Goal: Task Accomplishment & Management: Complete application form

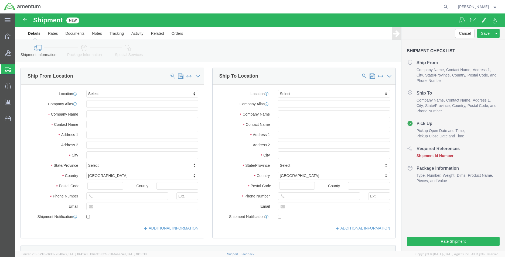
select select
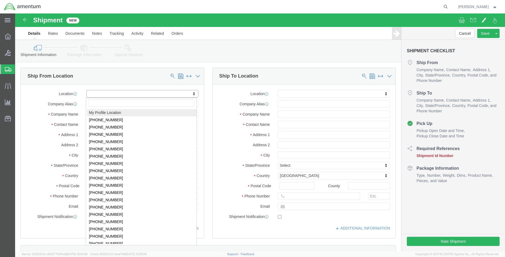
select select "MYPROFILE"
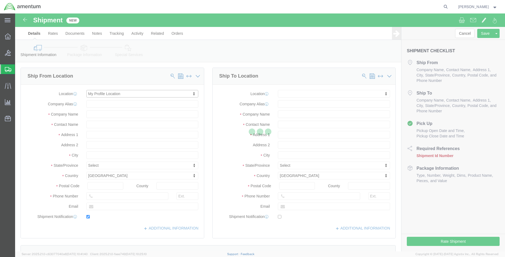
type input "29390 Customs Rd"
type input "Bldg 240, [GEOGRAPHIC_DATA]"
type input "33039"
type input "[PHONE_NUMBER]"
type input "[PERSON_NAME][EMAIL_ADDRESS][DOMAIN_NAME]"
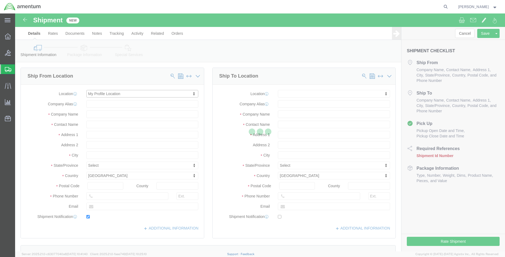
checkbox input "true"
type input "Amentum Services, Inc."
type input "[PERSON_NAME]"
type input "HOMESTEAD"
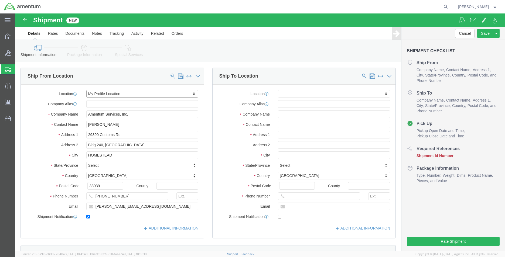
select select "FL"
type input "wtu"
select select "49949"
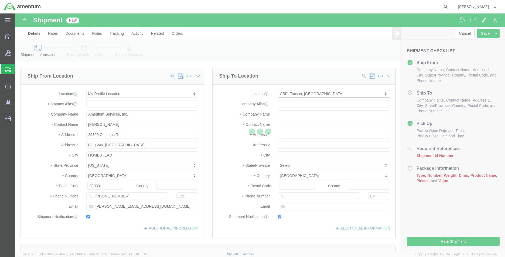
type input "[STREET_ADDRESS]"
type input "[PERSON_NAME] [GEOGRAPHIC_DATA]"
type input "85707"
type input "[PHONE_NUMBER]"
type input "[PERSON_NAME][EMAIL_ADDRESS][PERSON_NAME][DOMAIN_NAME]"
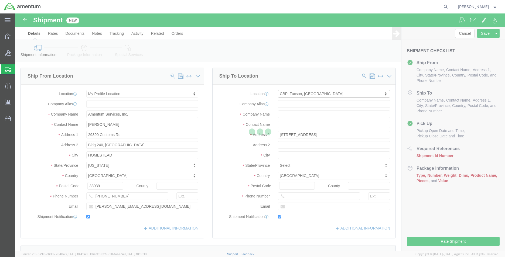
checkbox input "true"
type input "Amentum Services, Inc"
type input "[PERSON_NAME]"
type input "DM AFB"
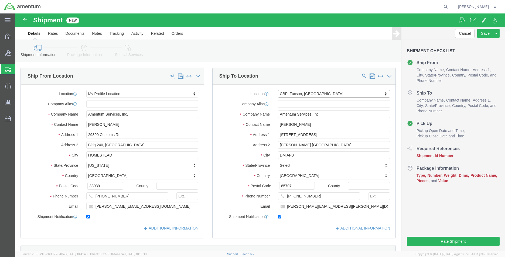
select select "AZ"
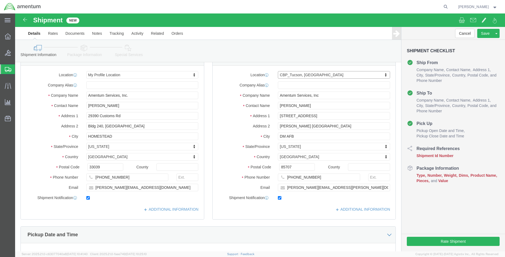
scroll to position [27, 0]
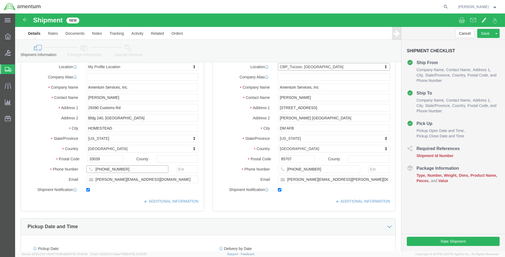
click input "[PHONE_NUMBER]"
type input "3052585550"
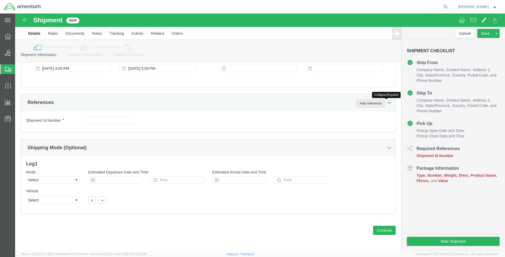
type input "8571"
click div "References Add reference"
click button "Add reference"
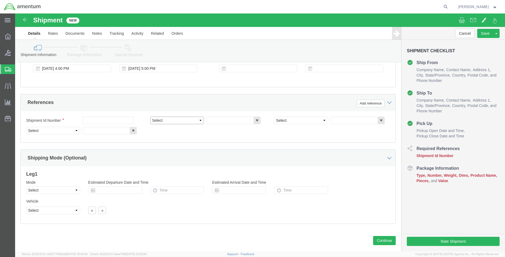
drag, startPoint x: 171, startPoint y: 107, endPoint x: 170, endPoint y: 109, distance: 2.7
click select "Select Account Type Activity ID Airline Appointment Number ASN Batch Request # …"
select select "DEPT"
click select "Select Account Type Activity ID Airline Appointment Number ASN Batch Request # …"
click input "text"
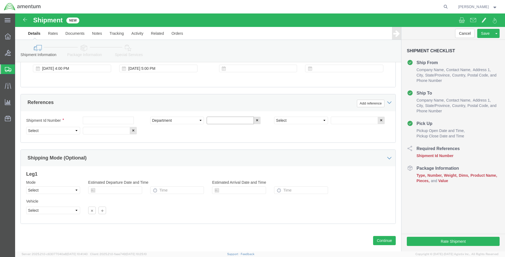
type input "CBP"
click select "Select Account Type Activity ID Airline Appointment Number ASN Batch Request # …"
select select "PROJNUM"
click select "Select Account Type Activity ID Airline Appointment Number ASN Batch Request # …"
click input "text"
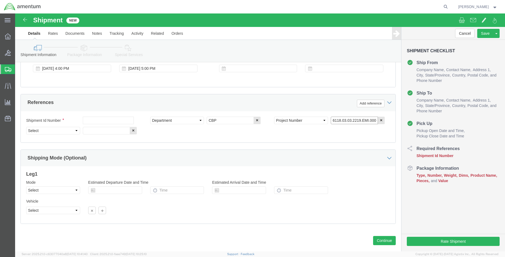
click input "6118.03.03.2219.EMI.0000"
type input "6118.04.03.2219.EMI.0000"
click select "Select Account Type Activity ID Airline Appointment Number ASN Batch Request # …"
select select "CUSTREF"
click select "Select Account Type Activity ID Airline Appointment Number ASN Batch Request # …"
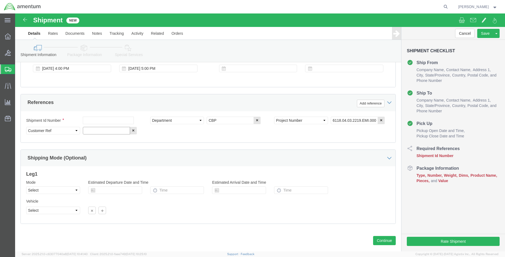
click input "text"
type input "522-012310"
click icon
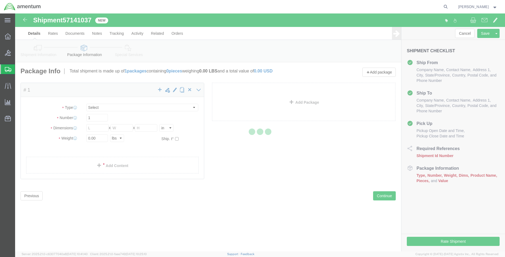
select select "CBOX"
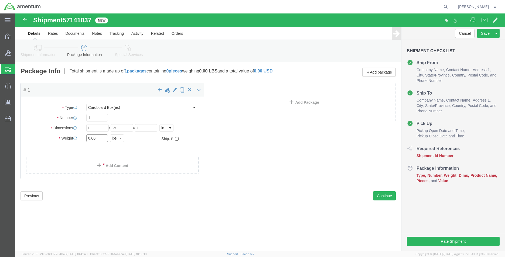
click input "0.00"
type input "3.5"
click input "text"
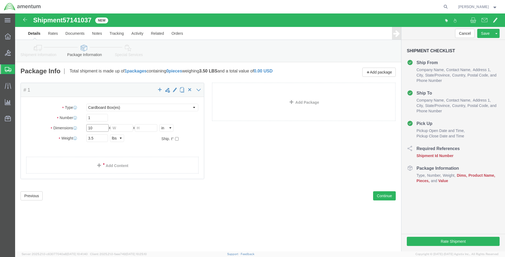
type input "10"
click link "Add Content"
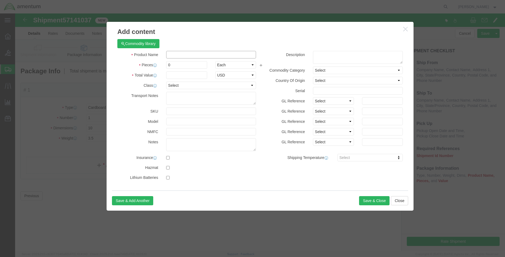
click input "text"
type input "m"
type input "MOUNT"
type input "1.00"
click input "text"
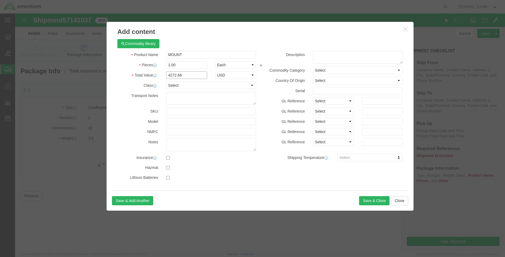
type input "4272.66"
click div "Save & Add Another Save & Close Close"
click button "Save & Close"
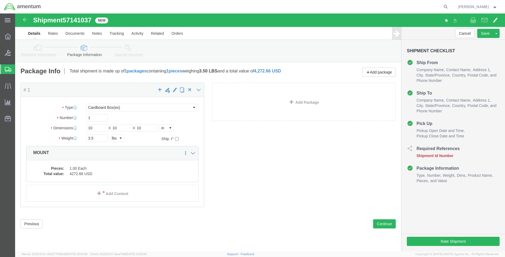
click icon
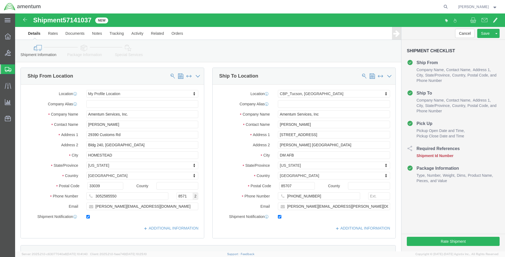
scroll to position [235, 0]
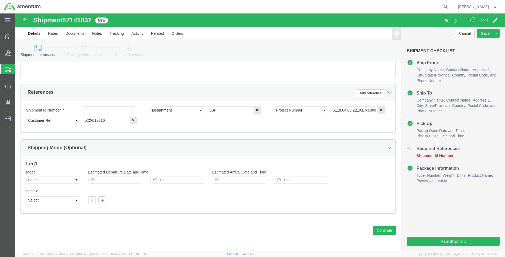
click span "57141037"
copy span "57141037"
click input "text"
paste input "57141037"
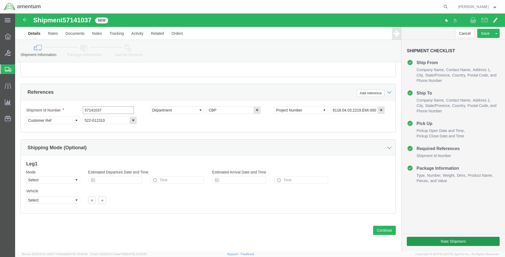
type input "57141037"
click button "Rate Shipment"
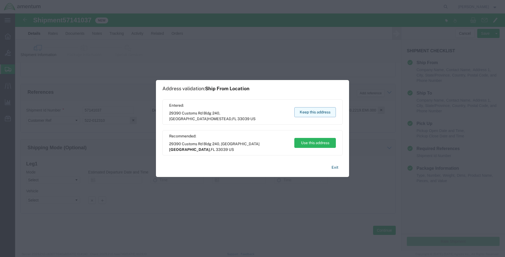
click at [303, 113] on button "Keep this address" at bounding box center [315, 112] width 42 height 10
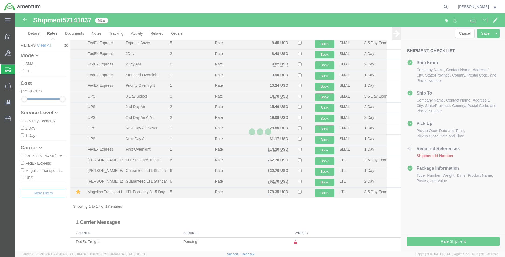
scroll to position [43, 0]
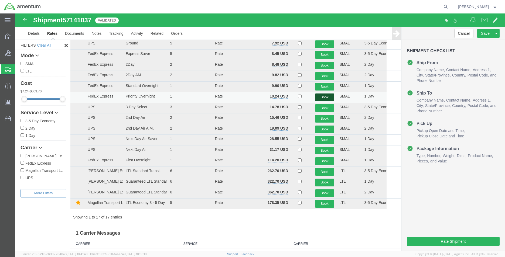
click at [317, 101] on button "Book" at bounding box center [324, 98] width 19 height 8
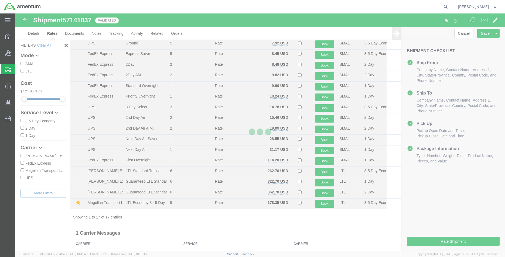
scroll to position [0, 0]
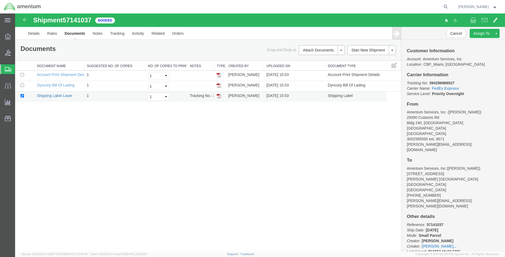
click at [66, 98] on link "Shipping Label Laser" at bounding box center [55, 96] width 36 height 4
click at [483, 40] on link "Clone Shipment" at bounding box center [475, 42] width 47 height 8
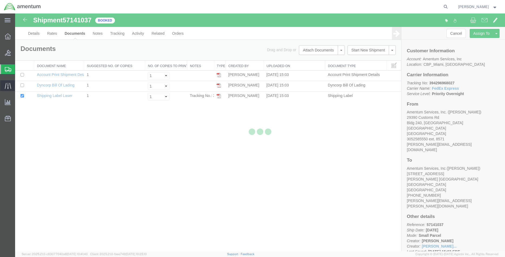
select select "49931"
select select "49949"
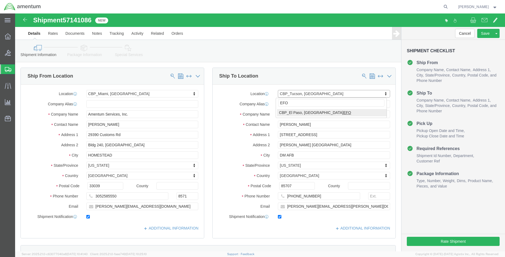
type input "EFO"
select select "49831"
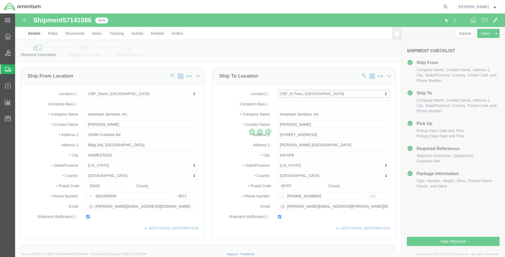
type input "[PERSON_NAME]"
type input "[STREET_ADDRESS][PERSON_NAME]"
type input "[GEOGRAPHIC_DATA]"
type input "79906"
type input "[PHONE_NUMBER]"
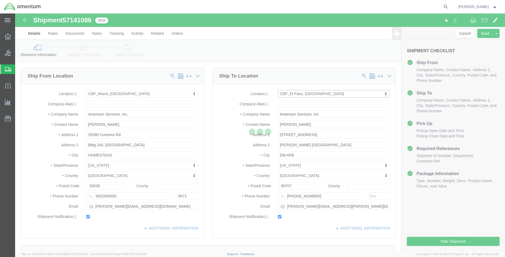
type input "[PERSON_NAME][EMAIL_ADDRESS][PERSON_NAME][DOMAIN_NAME]"
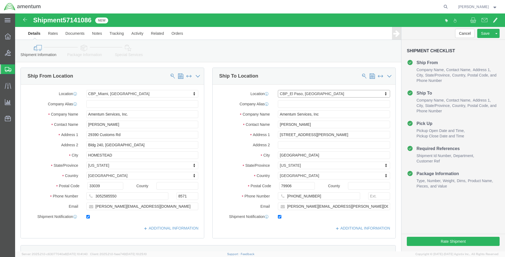
select select "[GEOGRAPHIC_DATA]"
click span "57141086"
copy span "57141086"
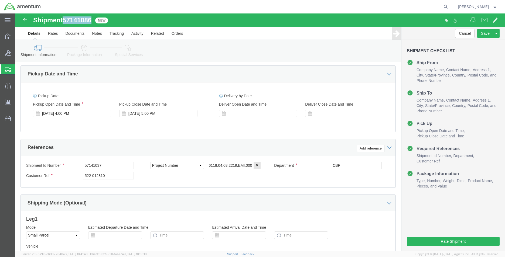
scroll to position [216, 0]
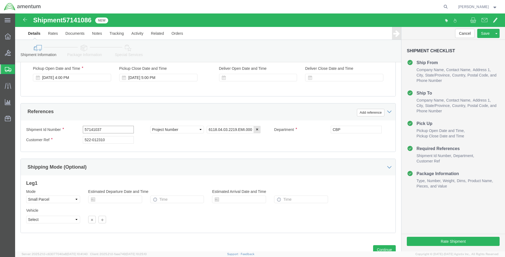
click input "57141037"
paste input "86"
type input "57141086"
click input "522-012310"
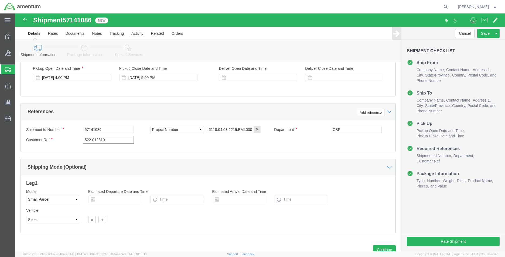
click input "522-012310"
type input "548-004941"
click icon
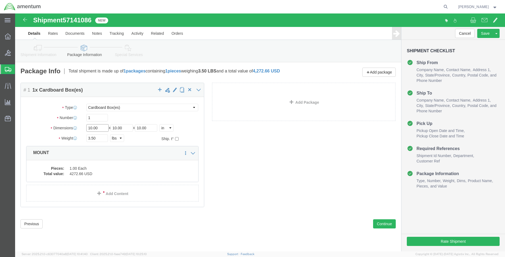
click input "10.00"
type input "10"
type input "8"
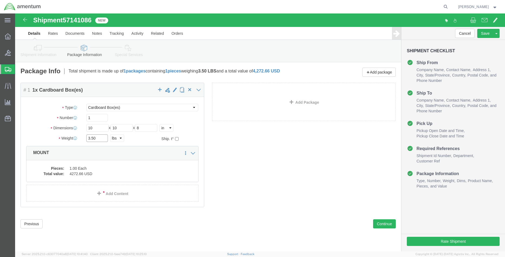
click input "3.50"
type input "2.5"
click dd "1.00 Each"
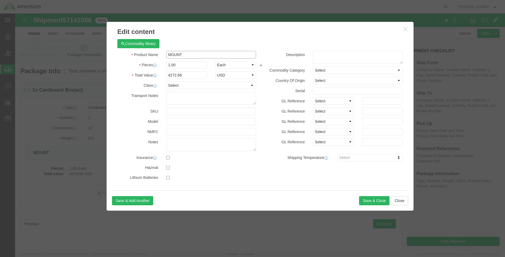
click input "MOUNT"
type input "B"
type input "VALVE"
click input "4272.66"
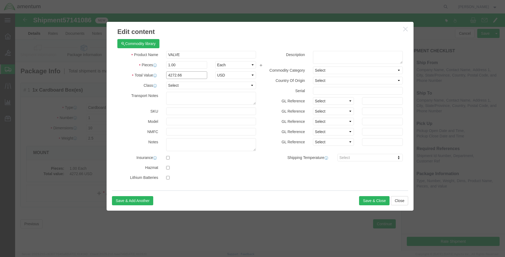
click input "4272.66"
type input "2730.42"
click button "Save & Close"
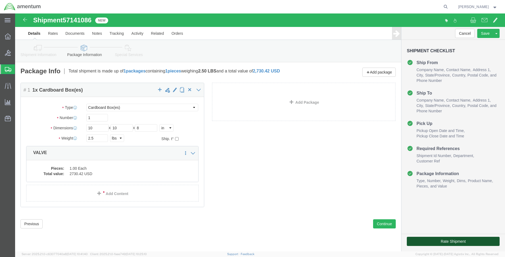
click button "Rate Shipment"
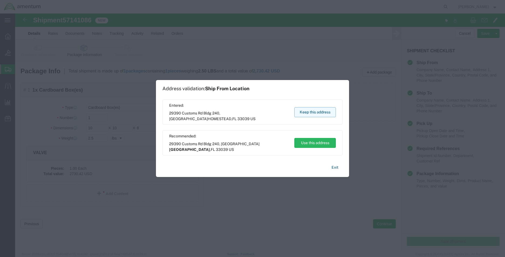
click at [308, 113] on button "Keep this address" at bounding box center [315, 112] width 42 height 10
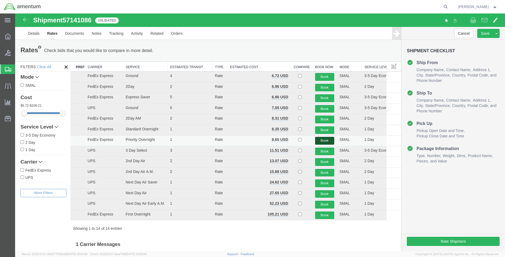
click at [318, 142] on button "Book" at bounding box center [324, 141] width 19 height 8
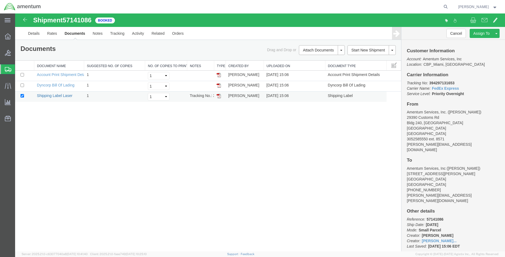
click at [68, 97] on link "Shipping Label Laser" at bounding box center [55, 96] width 36 height 4
click at [15, 13] on link "Clone Shipment" at bounding box center [15, 13] width 0 height 0
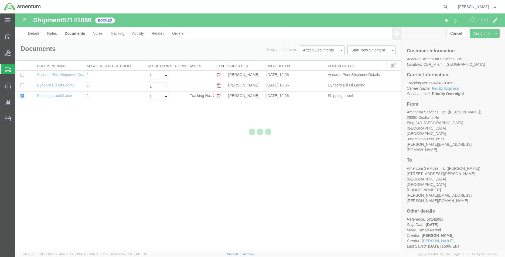
select select "49931"
select select "49831"
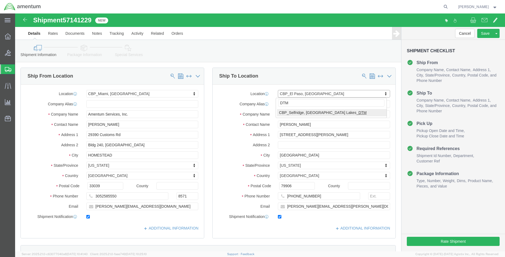
type input "DTM"
select select "49921"
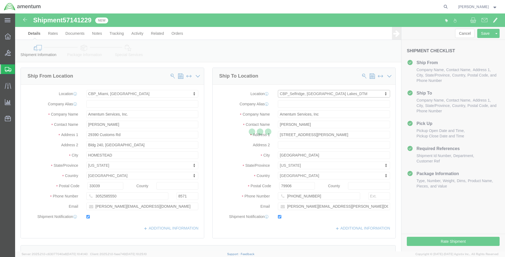
type input "[PERSON_NAME]"
type input "[STREET_ADDRESS]"
type input "Building 1422"
type input "Selfridge"
type input "48045"
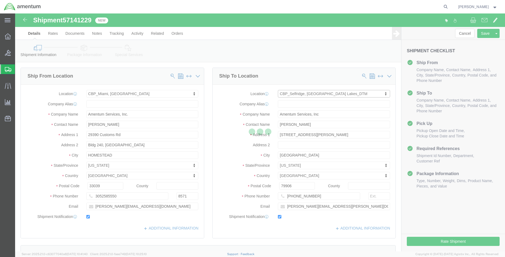
type input "[PHONE_NUMBER]"
type input "[PERSON_NAME][EMAIL_ADDRESS][PERSON_NAME][DOMAIN_NAME]"
select select "MI"
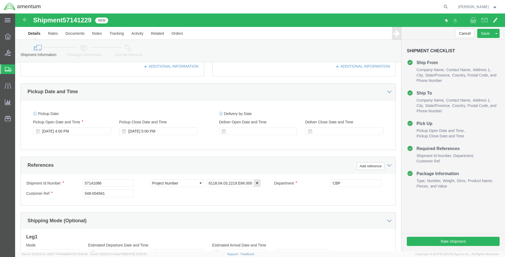
scroll to position [216, 0]
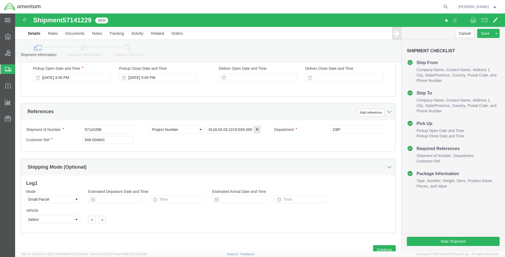
click span "57141229"
copy span "57141229"
click input "57141086"
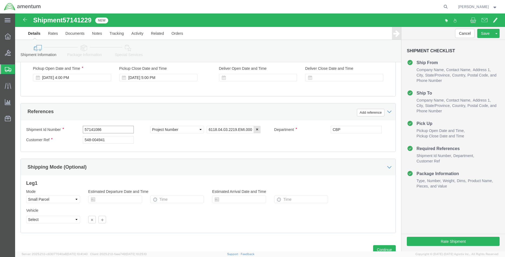
paste input "229"
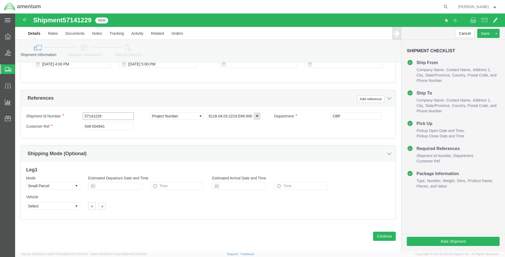
scroll to position [235, 0]
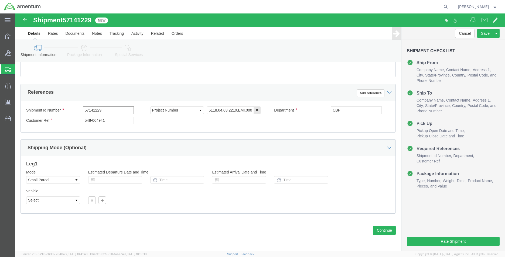
type input "57141229"
click input "548-004941"
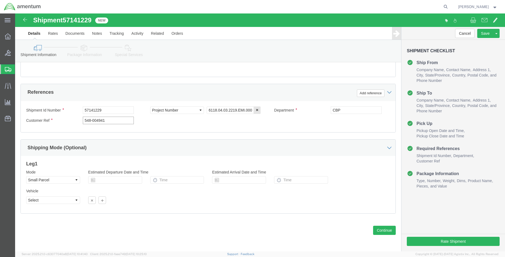
click input "548-004941"
type input "513-012698"
click link "Package Information"
click div
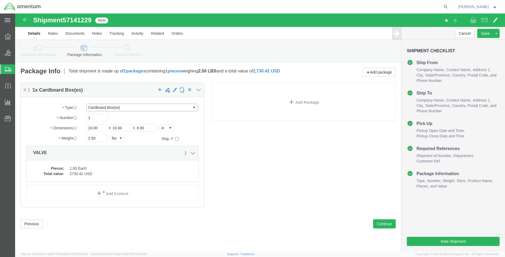
click select "Select Bale(s) Basket(s) Bolt(s) Bottle(s) Buckets Bulk Bundle(s) Can(s) Cardbo…"
select select "PAK"
click select "Select Bale(s) Basket(s) Bolt(s) Bottle(s) Buckets Bulk Bundle(s) Can(s) Cardbo…"
type input "10.25"
type input "12.75"
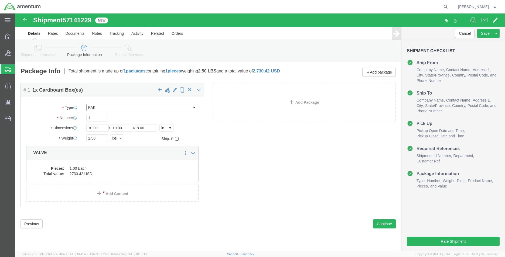
type input "1.00"
click input "2.50"
type input "1.00"
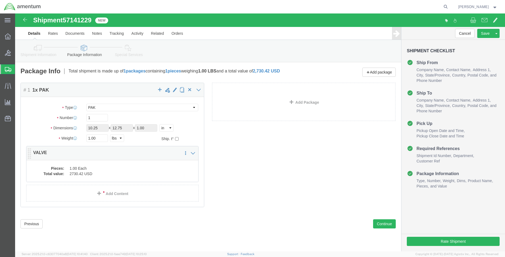
click dd "2730.42 USD"
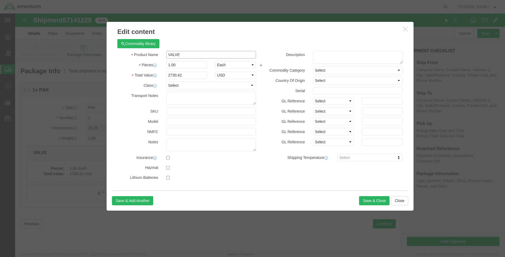
click input "VALVE"
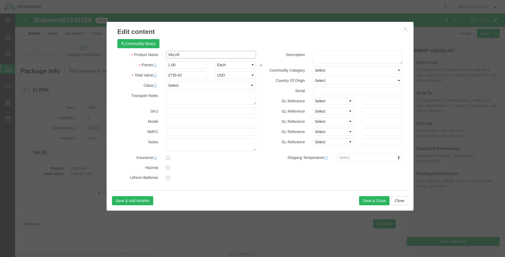
click input "VALVE"
type input "IGNITER"
type input "254.38"
click button "Save & Close"
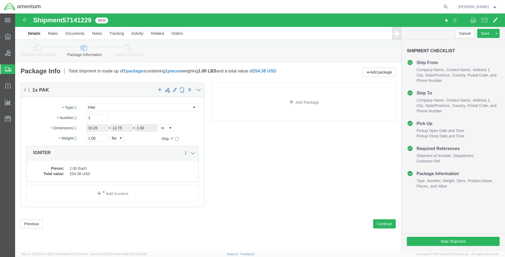
click link "Shipment Information"
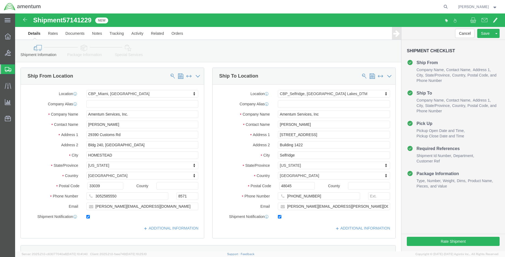
click span "57141229"
copy span "57141229"
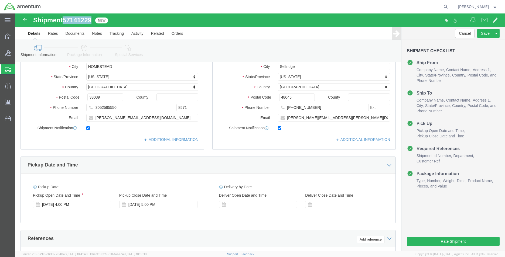
scroll to position [216, 0]
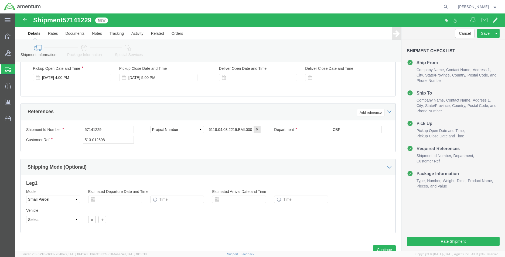
click div "Ship From Location Location [GEOGRAPHIC_DATA], [GEOGRAPHIC_DATA] Select My Prof…"
click button "Rate Shipment"
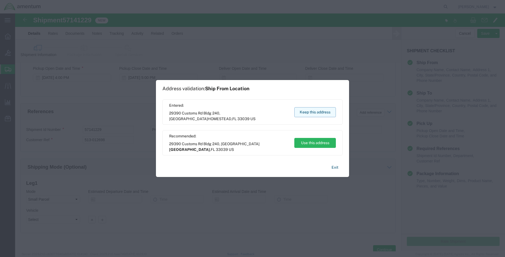
click at [333, 115] on button "Keep this address" at bounding box center [315, 112] width 42 height 10
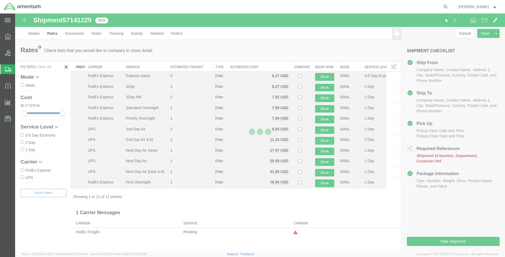
scroll to position [0, 0]
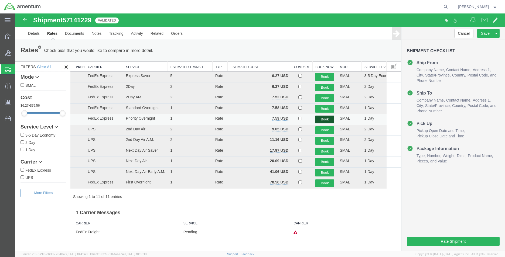
click at [319, 121] on button "Book" at bounding box center [324, 120] width 19 height 8
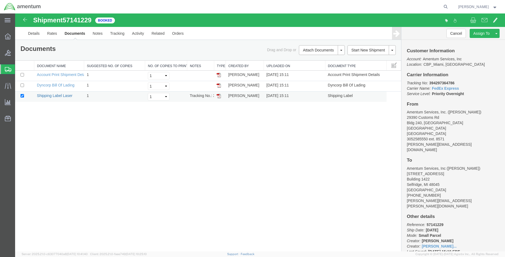
click at [60, 97] on link "Shipping Label Laser" at bounding box center [55, 96] width 36 height 4
click at [475, 41] on link "Clone Shipment" at bounding box center [475, 42] width 47 height 8
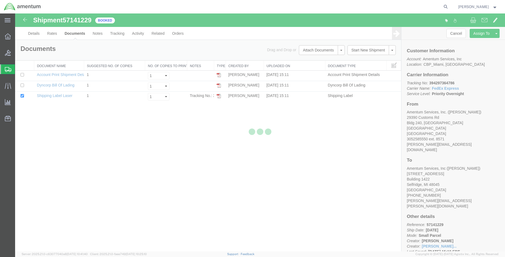
select select "49931"
select select "49921"
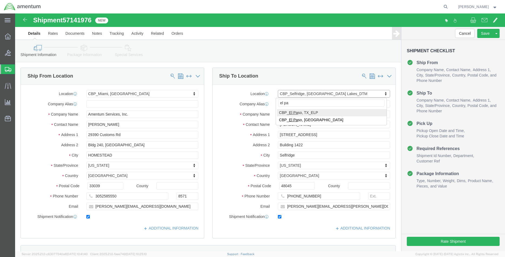
type input "el pa"
select select "49939"
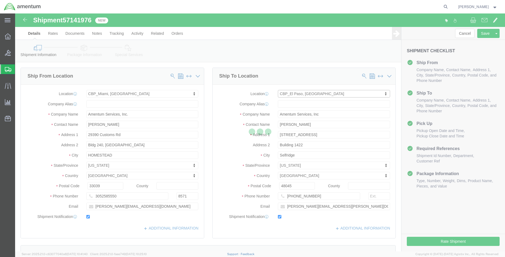
type input "[DATE][PERSON_NAME]"
type input "[STREET_ADDRESS][PERSON_NAME]"
type input "[GEOGRAPHIC_DATA]"
type input "79925"
type input "[PHONE_NUMBER]"
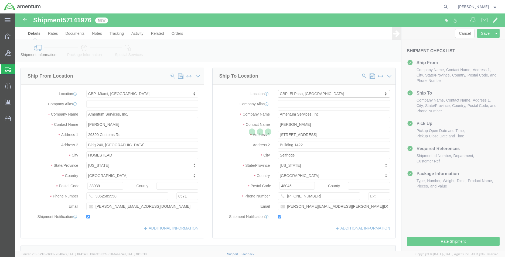
type input "[DATE][EMAIL_ADDRESS][PERSON_NAME][DOMAIN_NAME]"
select select "[GEOGRAPHIC_DATA]"
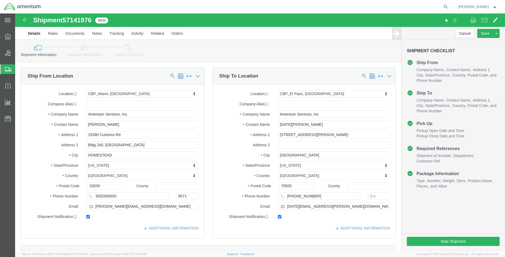
click span "57141976"
copy span "57141976"
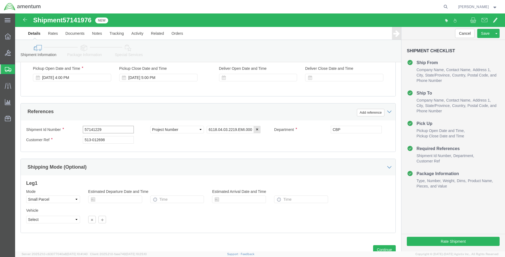
click input "57141229"
paste input "976"
type input "57141976"
click input "513-012698"
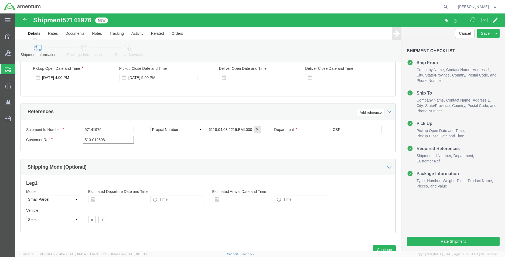
click input "513-012698"
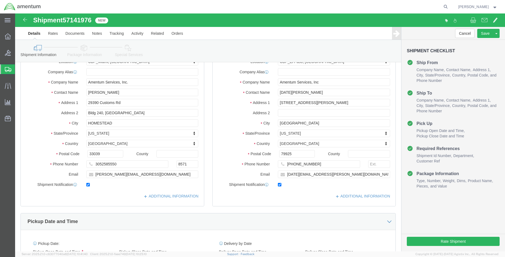
scroll to position [0, 0]
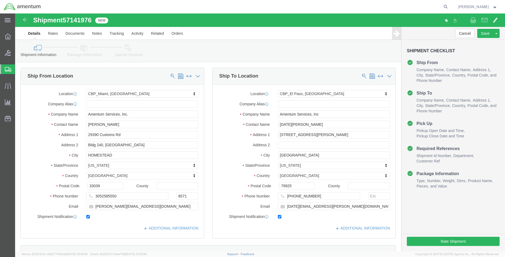
type input "530-012789"
click icon
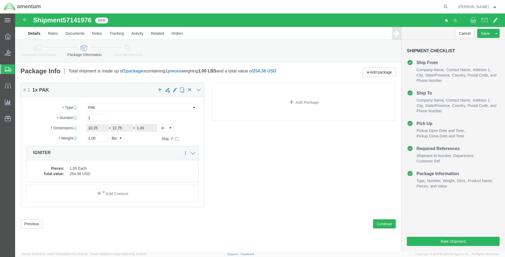
click div "Package Type Select Bale(s) Basket(s) Bolt(s) Bottle(s) Buckets Bulk Bundle(s) …"
click select "Select Bale(s) Basket(s) Bolt(s) Bottle(s) Buckets Bulk Bundle(s) Can(s) Cardbo…"
select select "ENV"
click select "Select Bale(s) Basket(s) Bolt(s) Bottle(s) Buckets Bulk Bundle(s) Can(s) Cardbo…"
type input "9.50"
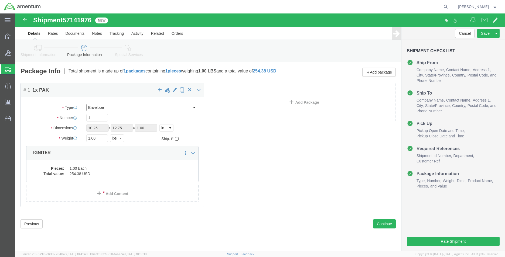
type input "12.50"
type input "0.25"
type input "1"
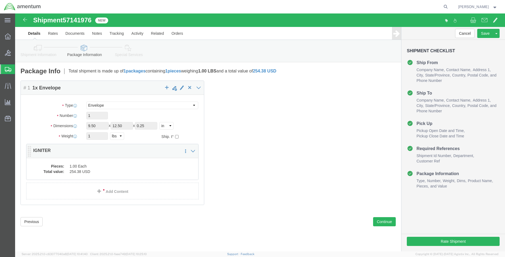
click dd "1.00 Each"
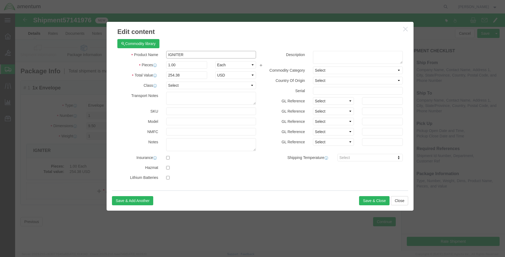
click input "IGNITER"
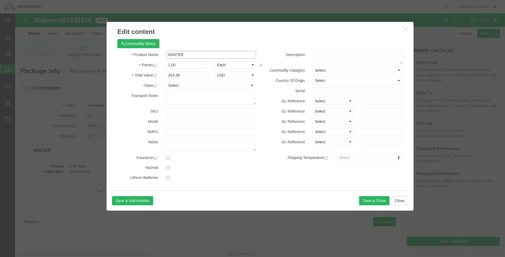
click input "IGNITER"
type input "p"
type input "PACKING"
type input "2.00"
type input "508.76"
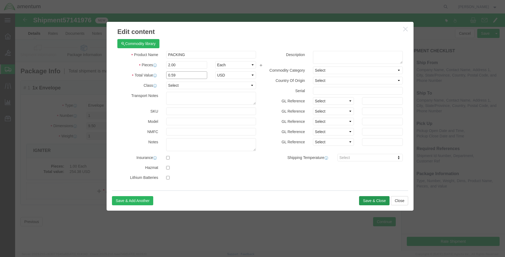
type input "0.59"
click button "Save & Close"
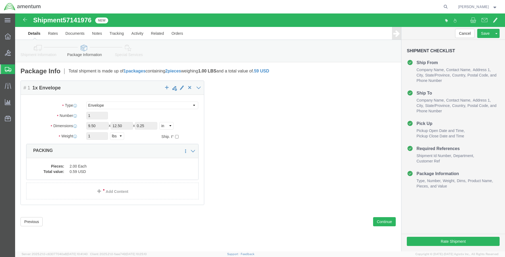
click div "Package Content # 1 1 x Envelope Package Type Select Bale(s) Basket(s) Bolt(s) …"
click icon
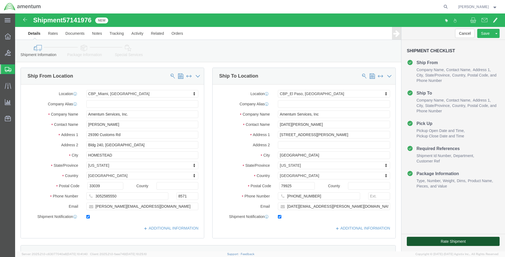
click button "Rate Shipment"
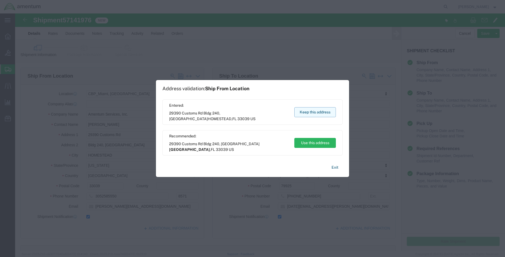
click at [318, 116] on button "Keep this address" at bounding box center [315, 112] width 42 height 10
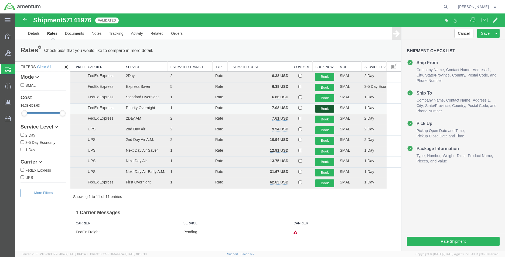
click at [322, 109] on button "Book" at bounding box center [324, 109] width 19 height 8
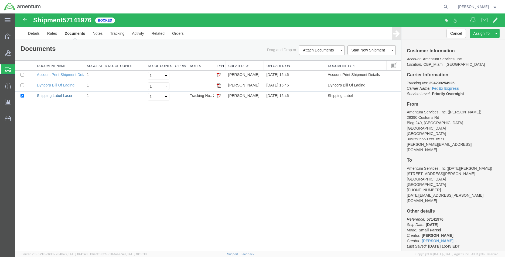
drag, startPoint x: 68, startPoint y: 94, endPoint x: 199, endPoint y: 61, distance: 134.9
click at [68, 94] on link "Shipping Label Laser" at bounding box center [55, 96] width 36 height 4
